Goal: Task Accomplishment & Management: Complete application form

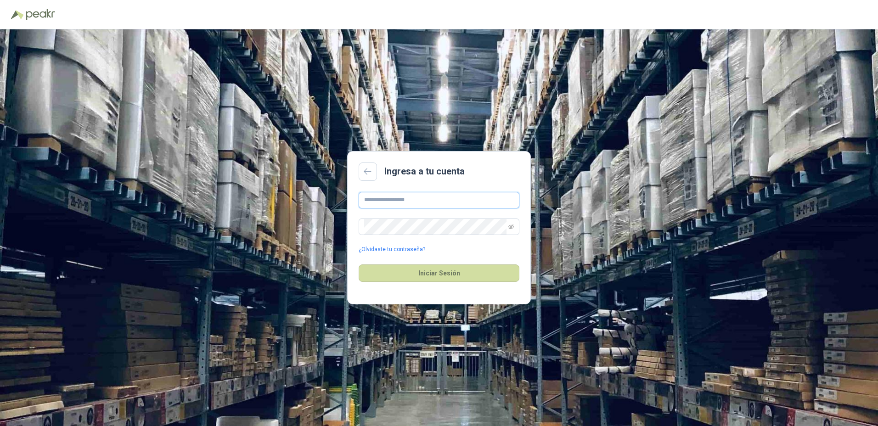
click at [371, 203] on input "text" at bounding box center [439, 200] width 161 height 17
click at [417, 199] on input "**********" at bounding box center [439, 200] width 161 height 17
type input "**********"
click at [359, 264] on button "Iniciar Sesión" at bounding box center [439, 272] width 161 height 17
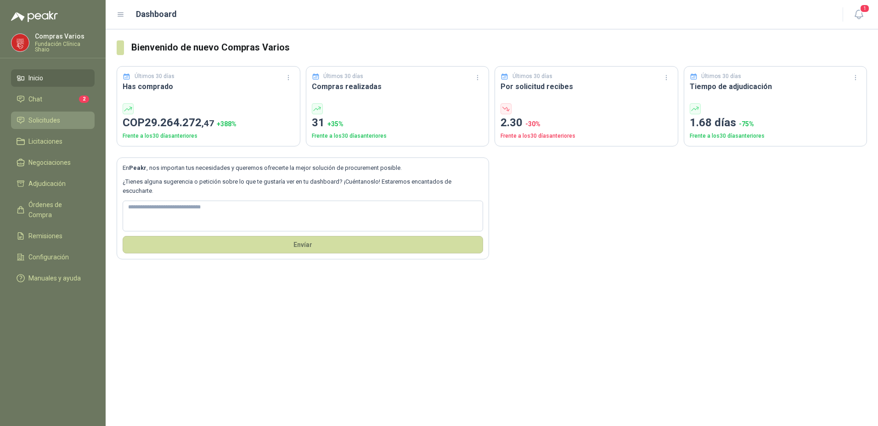
click at [33, 118] on span "Solicitudes" at bounding box center [44, 120] width 32 height 10
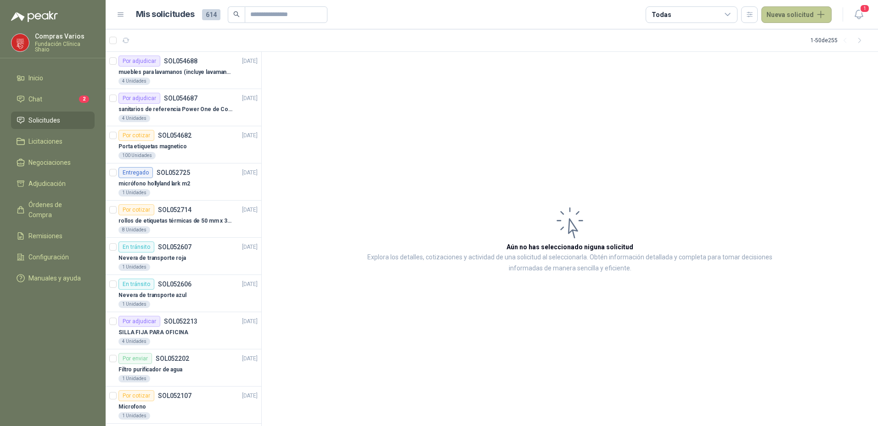
click at [778, 11] on button "Nueva solicitud" at bounding box center [796, 14] width 70 height 17
click at [788, 17] on button "Nueva solicitud" at bounding box center [796, 14] width 70 height 17
click at [798, 33] on link "Solicitud" at bounding box center [807, 37] width 78 height 16
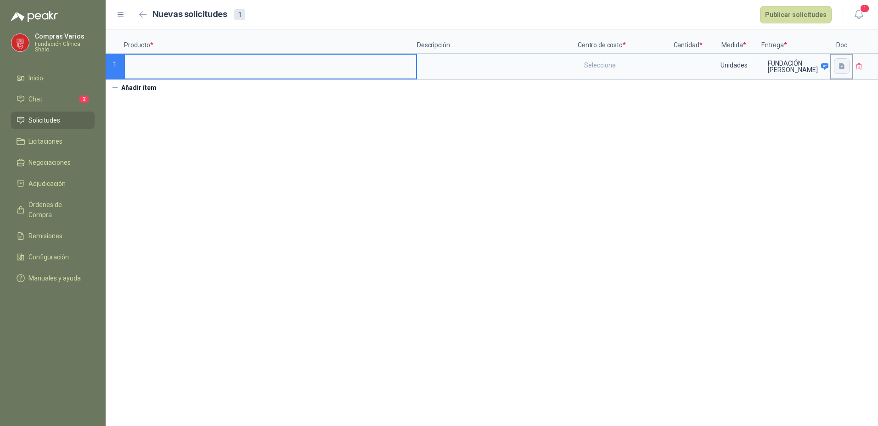
click at [839, 67] on icon "button" at bounding box center [842, 66] width 6 height 6
click at [207, 68] on input at bounding box center [270, 64] width 291 height 18
type input "**********"
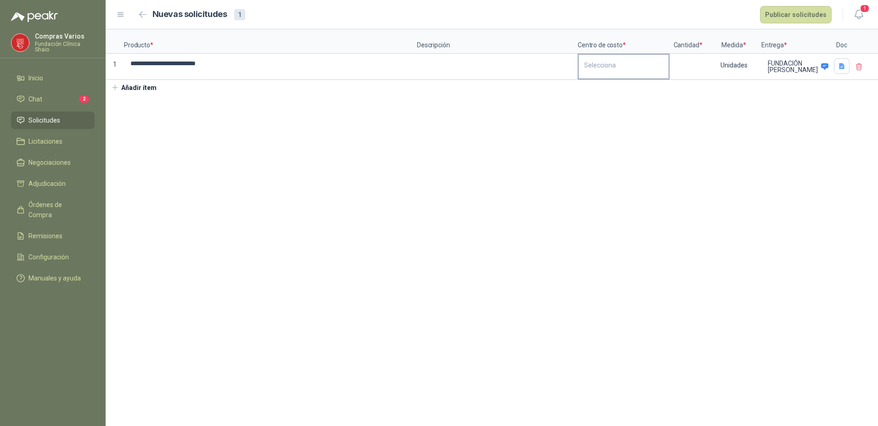
click at [599, 67] on div "Selecciona" at bounding box center [624, 65] width 90 height 21
click at [596, 89] on div "General" at bounding box center [597, 89] width 20 height 6
click at [682, 67] on input at bounding box center [687, 64] width 35 height 18
type input "*"
click at [708, 161] on section "**********" at bounding box center [492, 227] width 772 height 397
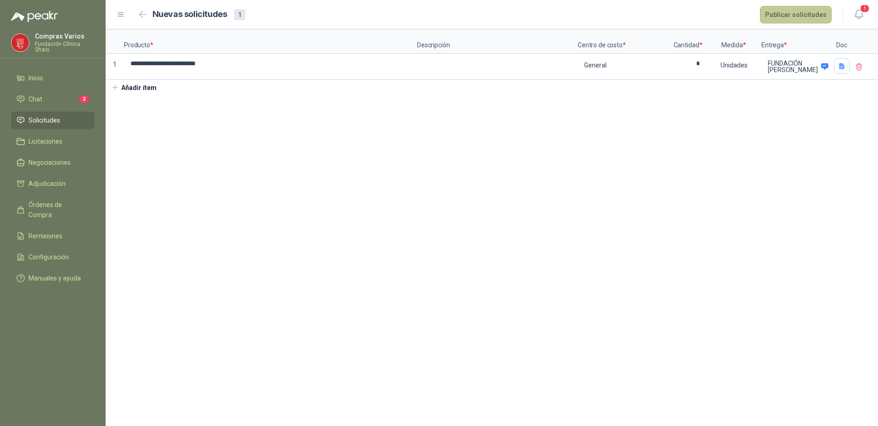
click at [781, 14] on button "Publicar solicitudes" at bounding box center [796, 14] width 72 height 17
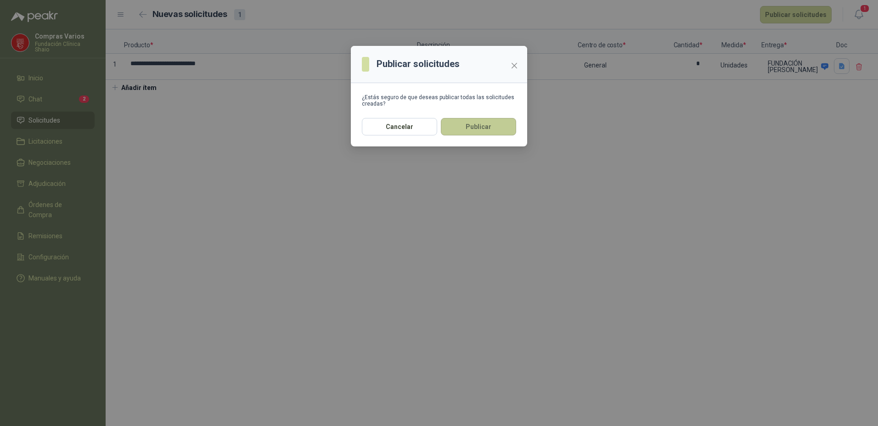
click at [469, 124] on button "Publicar" at bounding box center [478, 126] width 75 height 17
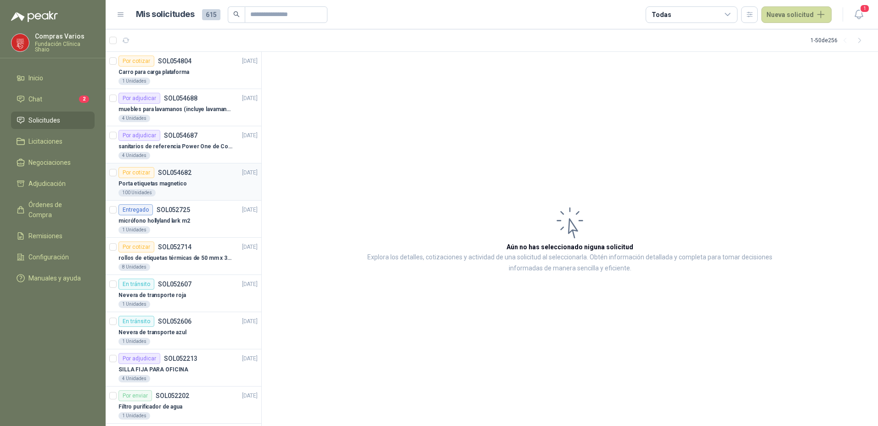
click at [169, 176] on div "Por cotizar SOL054682" at bounding box center [154, 172] width 73 height 11
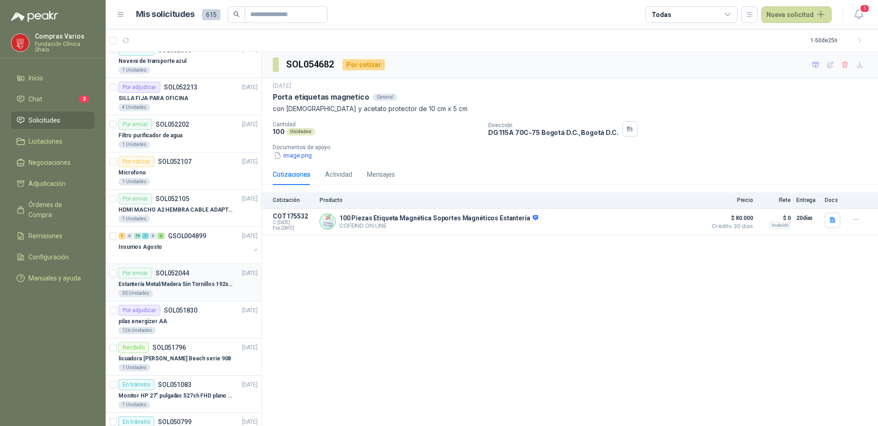
scroll to position [275, 0]
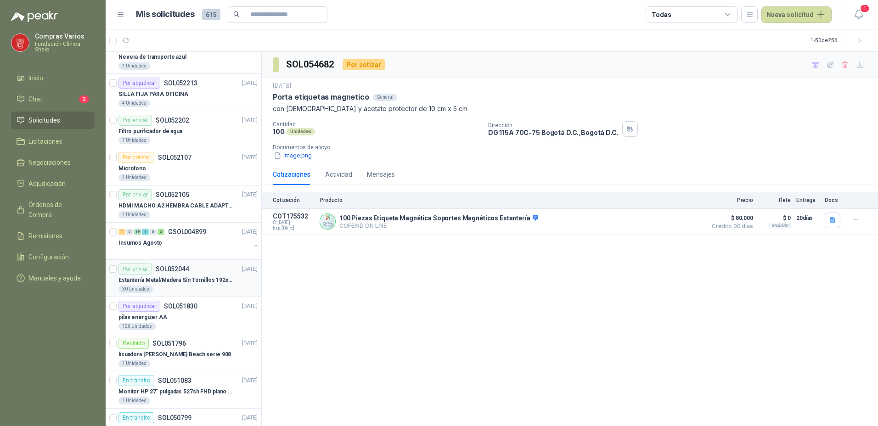
click at [175, 284] on p "Estantería Metal/Madera Sin Tornillos 192x100x50 cm 5 Niveles Gris" at bounding box center [175, 280] width 114 height 9
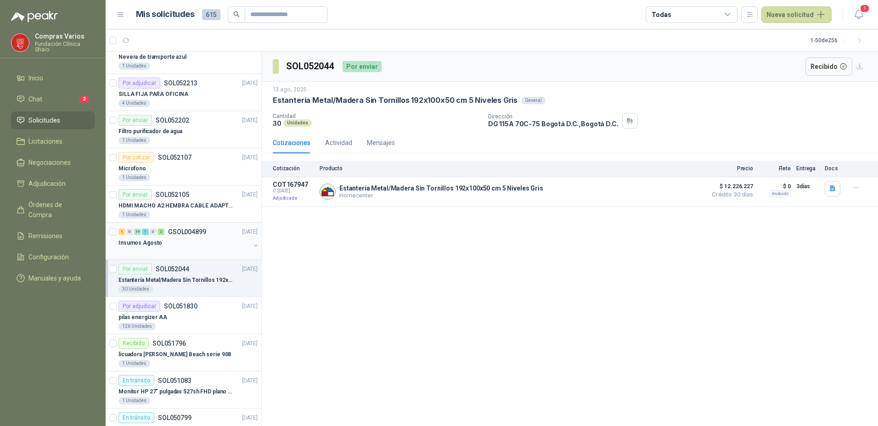
scroll to position [321, 0]
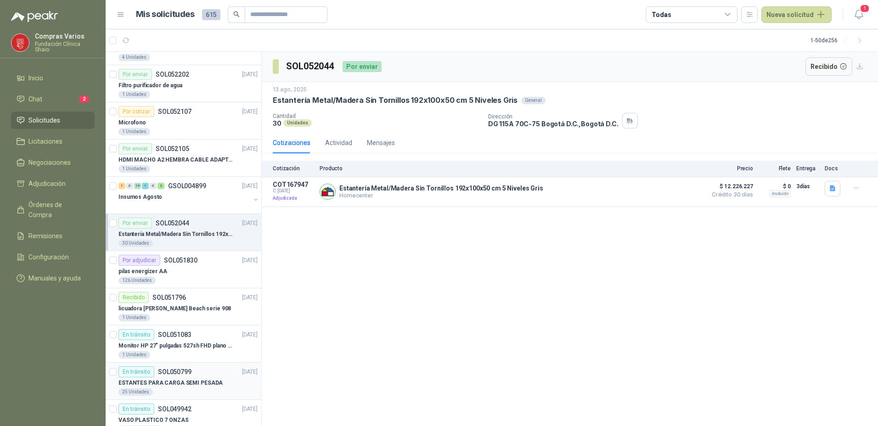
click at [183, 383] on p "ESTANTES PARA CARGA SEMI PESADA" at bounding box center [170, 383] width 104 height 9
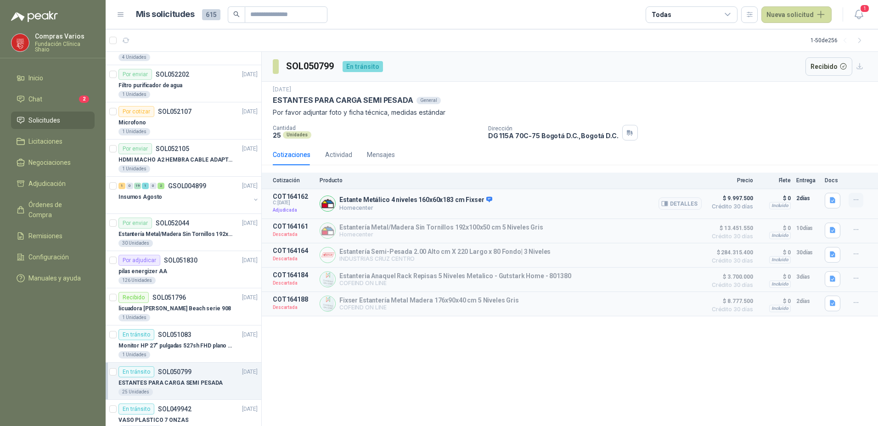
click at [858, 198] on icon "button" at bounding box center [856, 200] width 8 height 8
click at [683, 199] on button "Detalles" at bounding box center [679, 203] width 43 height 12
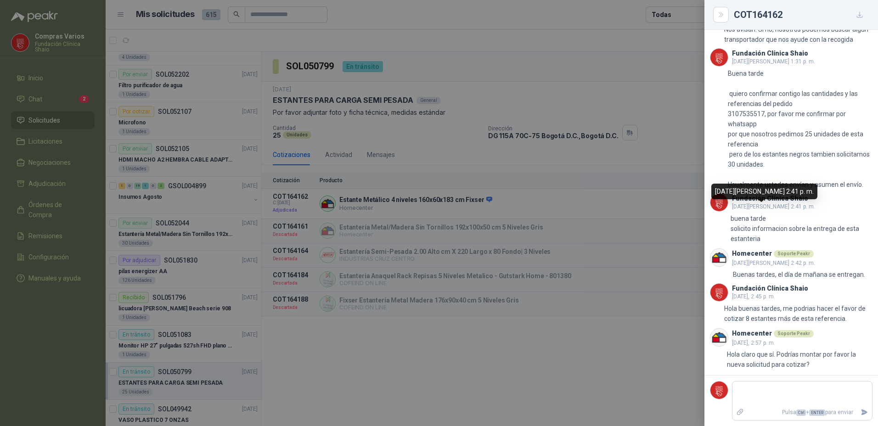
scroll to position [711, 0]
click at [436, 359] on div at bounding box center [439, 213] width 878 height 426
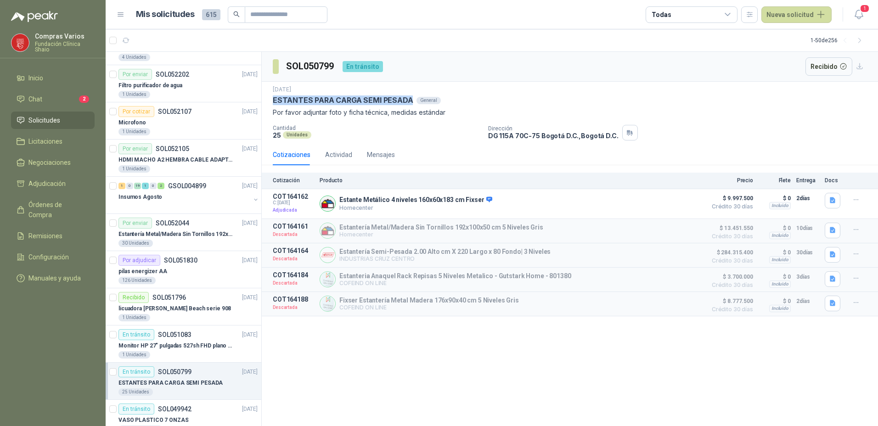
drag, startPoint x: 270, startPoint y: 97, endPoint x: 411, endPoint y: 101, distance: 141.0
click at [411, 101] on div "[DATE] ESTANTES PARA CARGA SEMI PESADA General Por favor adjuntar foto y ficha …" at bounding box center [570, 113] width 616 height 62
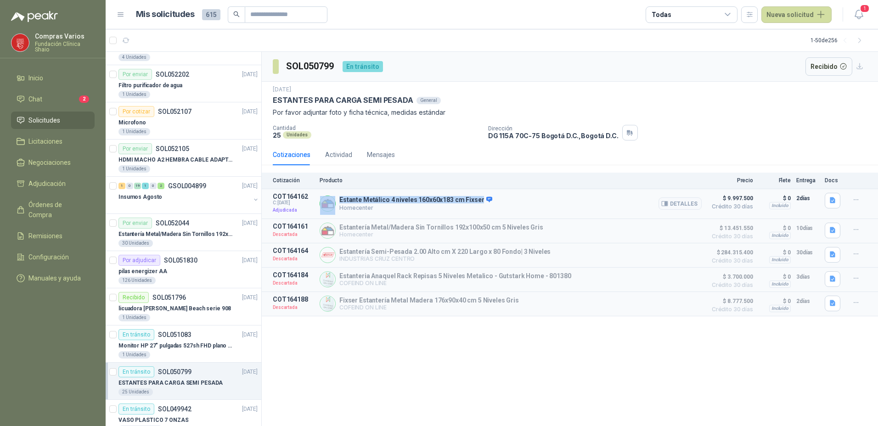
drag, startPoint x: 335, startPoint y: 200, endPoint x: 489, endPoint y: 196, distance: 153.4
click at [489, 196] on div "Estante Metálico 4 niveles 160x60x183 cm Fixser Homecenter Detalles" at bounding box center [511, 204] width 382 height 22
copy div "Estante Metálico 4 niveles 160x60x183 cm Fixser"
click at [681, 207] on button "Detalles" at bounding box center [679, 203] width 43 height 12
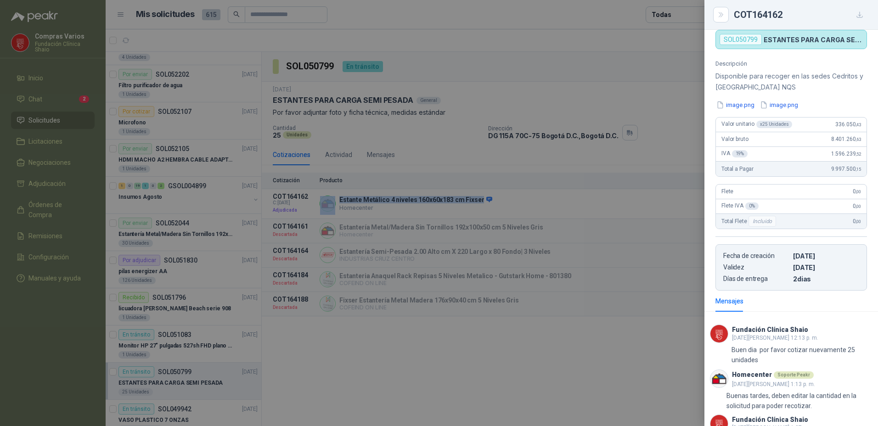
scroll to position [0, 0]
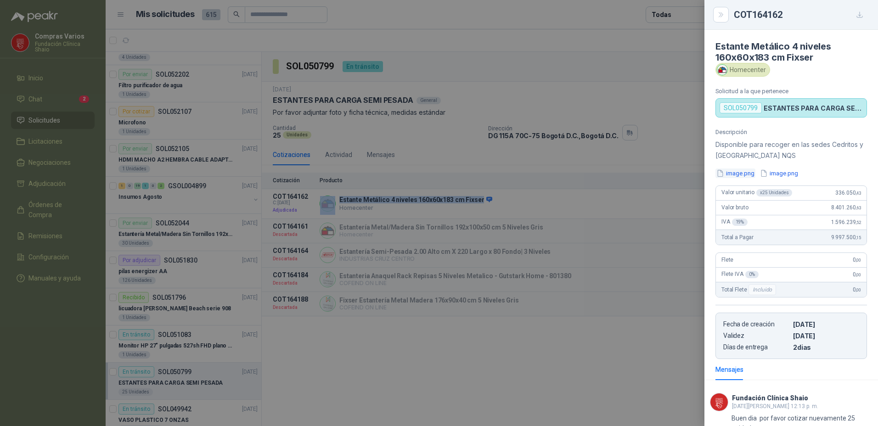
click at [740, 171] on button "image.png" at bounding box center [735, 174] width 40 height 10
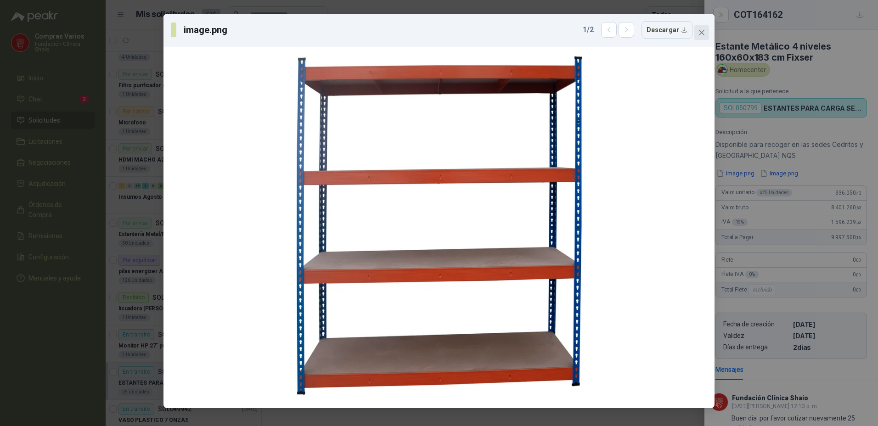
click at [697, 31] on span "Close" at bounding box center [701, 32] width 15 height 7
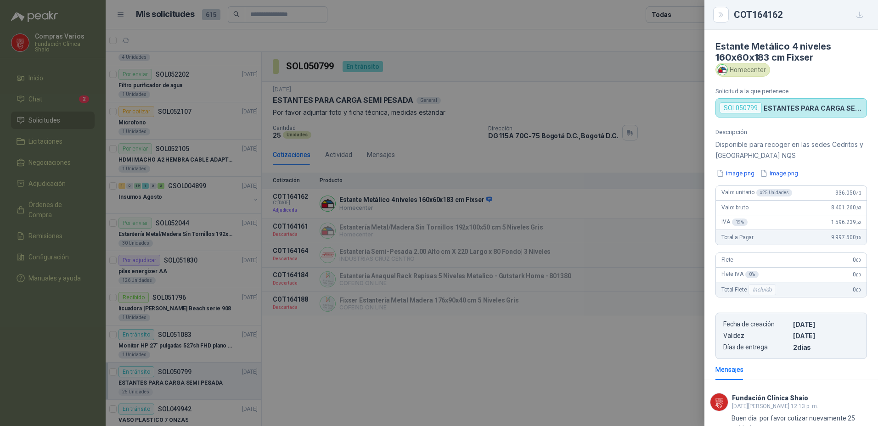
click at [661, 37] on div at bounding box center [439, 213] width 878 height 426
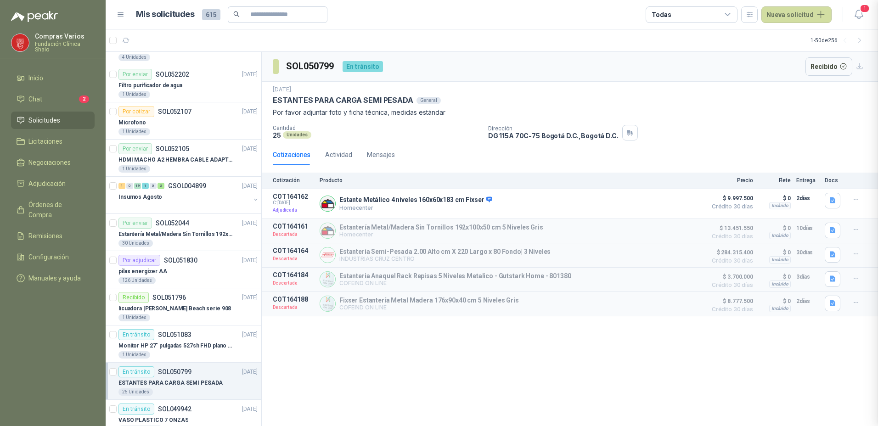
scroll to position [711, 0]
click at [791, 10] on button "Nueva solicitud" at bounding box center [796, 14] width 70 height 17
click at [802, 35] on link "Solicitud" at bounding box center [807, 37] width 78 height 16
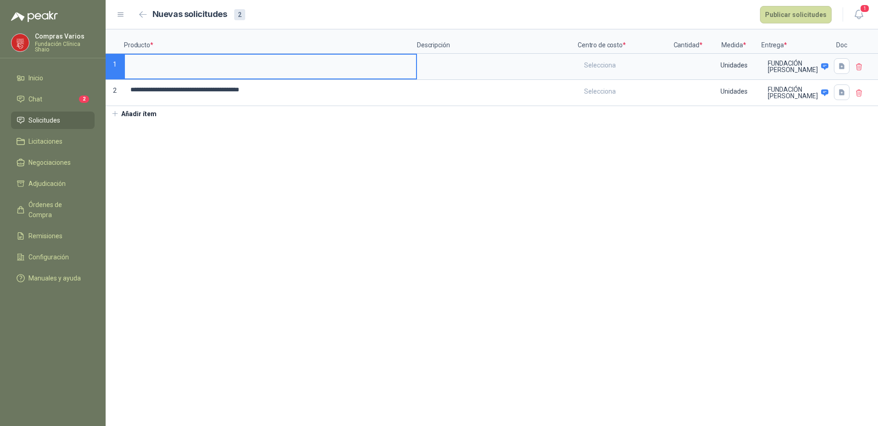
click at [234, 62] on input at bounding box center [270, 64] width 291 height 18
click at [857, 64] on icon at bounding box center [859, 67] width 8 height 8
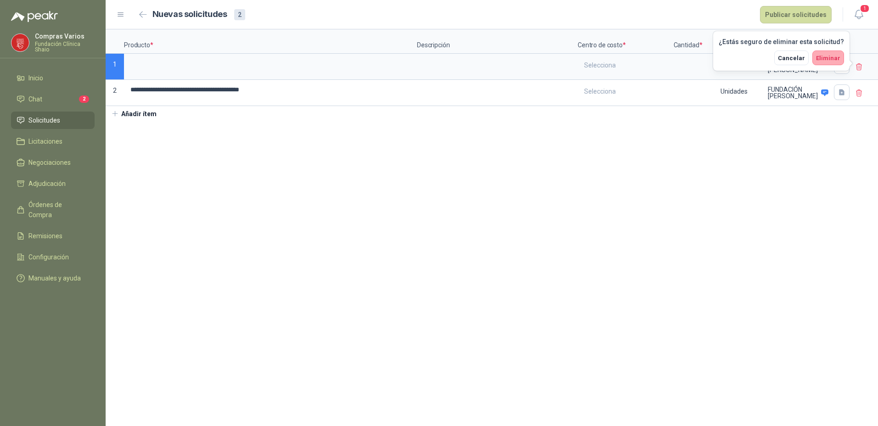
click at [833, 60] on span "Eliminar" at bounding box center [828, 58] width 24 height 7
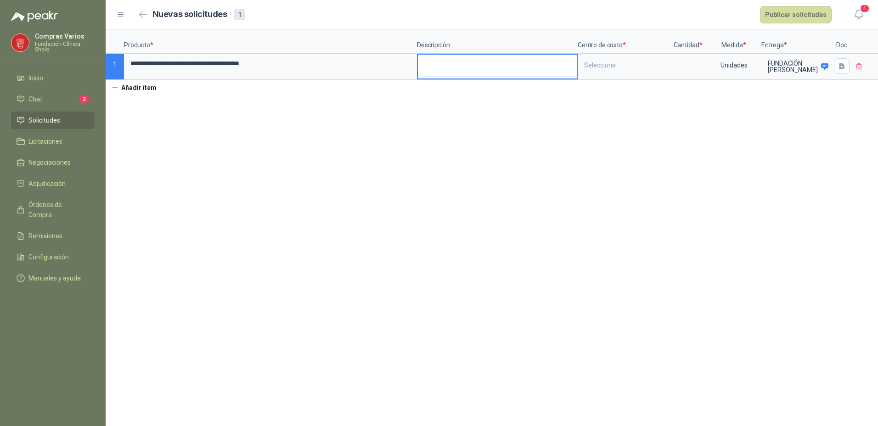
click at [442, 72] on textarea at bounding box center [497, 65] width 159 height 21
click at [602, 65] on div "Selecciona" at bounding box center [624, 65] width 90 height 21
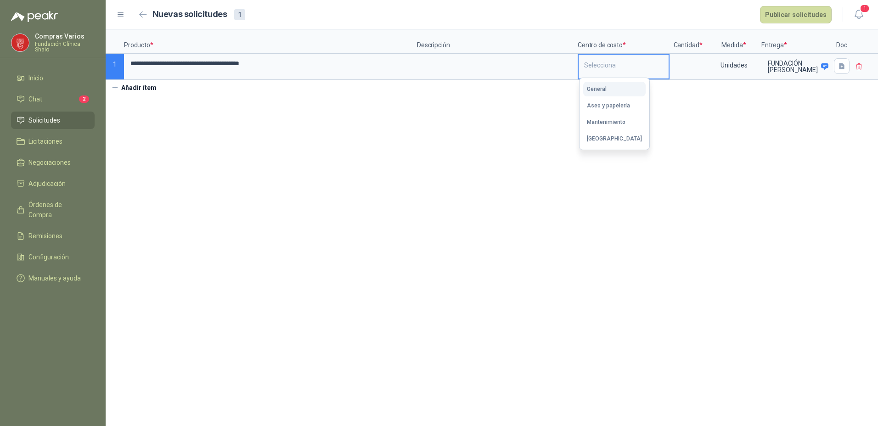
click at [604, 86] on div "General" at bounding box center [597, 89] width 20 height 6
click at [680, 63] on input at bounding box center [687, 64] width 35 height 18
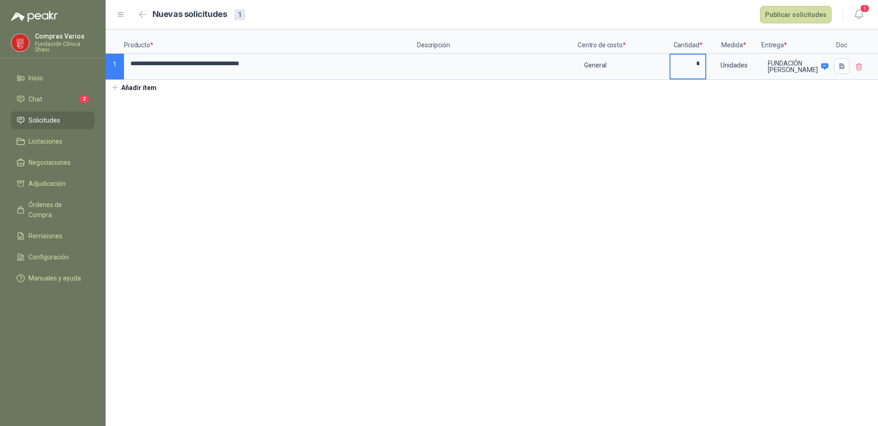
type input "*"
click at [858, 66] on icon at bounding box center [859, 67] width 8 height 8
click at [798, 59] on span "Cancelar" at bounding box center [791, 58] width 27 height 7
click at [767, 122] on section "**********" at bounding box center [492, 227] width 772 height 397
click at [777, 9] on button "Publicar solicitudes" at bounding box center [796, 14] width 72 height 17
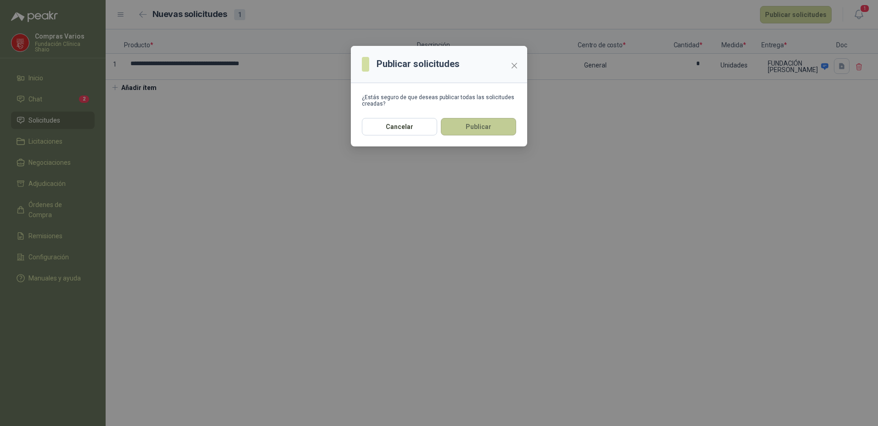
click at [483, 129] on button "Publicar" at bounding box center [478, 126] width 75 height 17
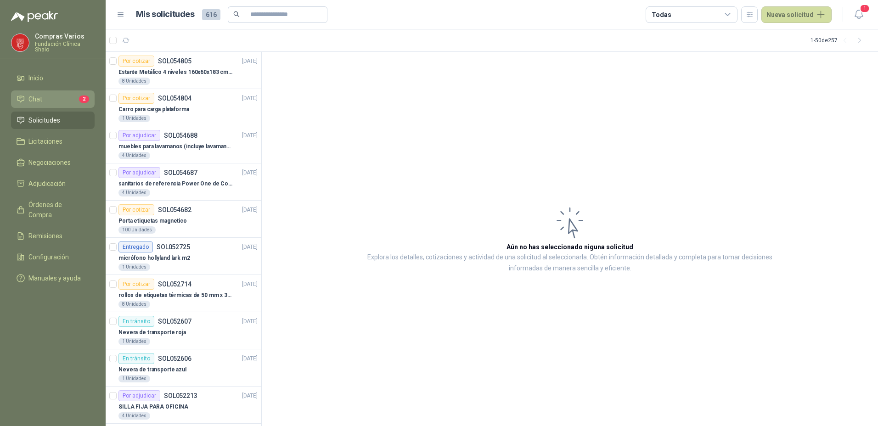
click at [39, 95] on span "Chat" at bounding box center [35, 99] width 14 height 10
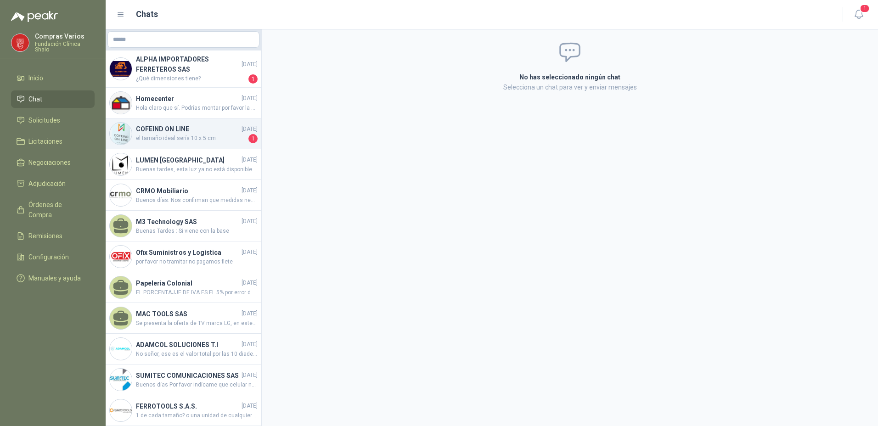
click at [180, 139] on span "el tamaño ideal sería 10 x 5 cm" at bounding box center [191, 138] width 111 height 9
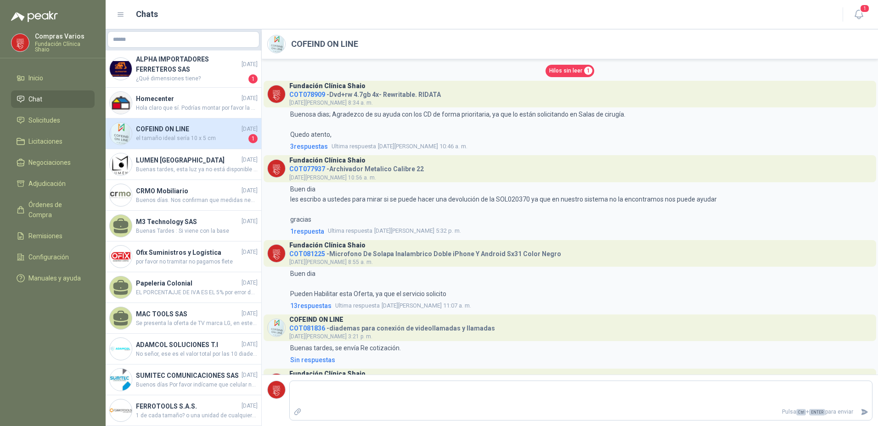
scroll to position [2242, 0]
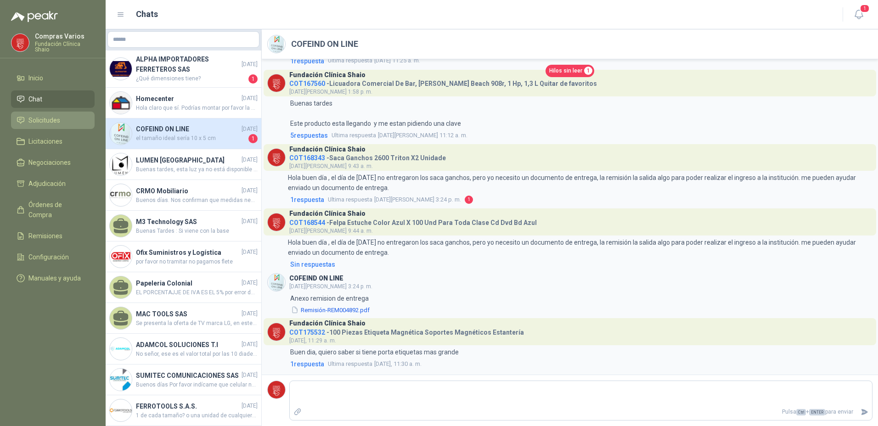
click at [35, 120] on span "Solicitudes" at bounding box center [44, 120] width 32 height 10
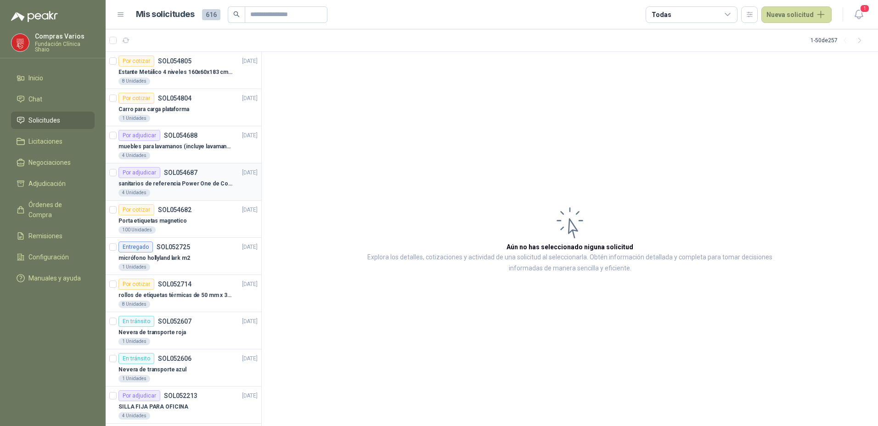
click at [170, 175] on p "SOL054687" at bounding box center [181, 172] width 34 height 6
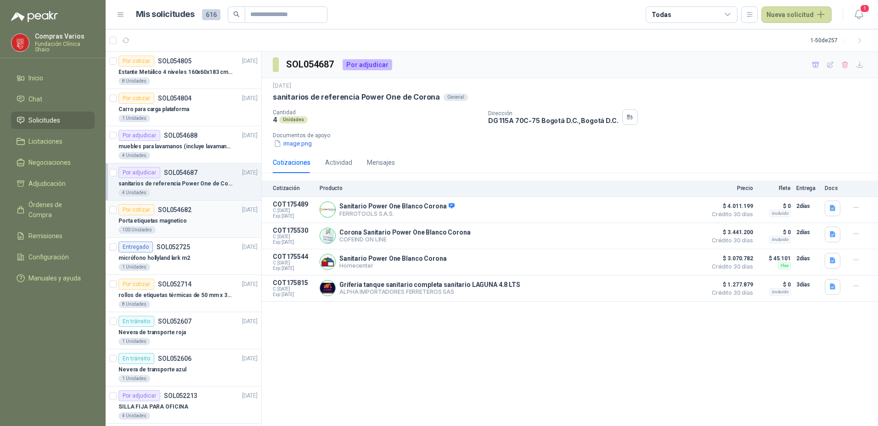
click at [162, 222] on p "Porta etiquetas magnetico" at bounding box center [152, 221] width 68 height 9
